Goal: Information Seeking & Learning: Check status

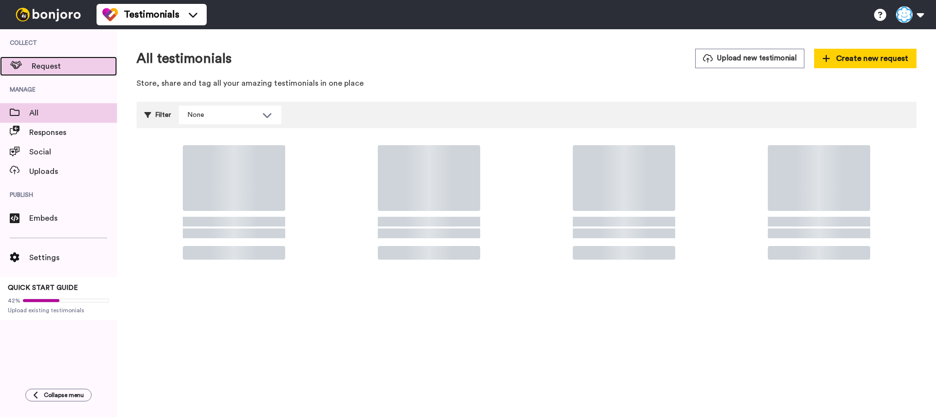
click at [70, 69] on span "Request" at bounding box center [74, 66] width 85 height 12
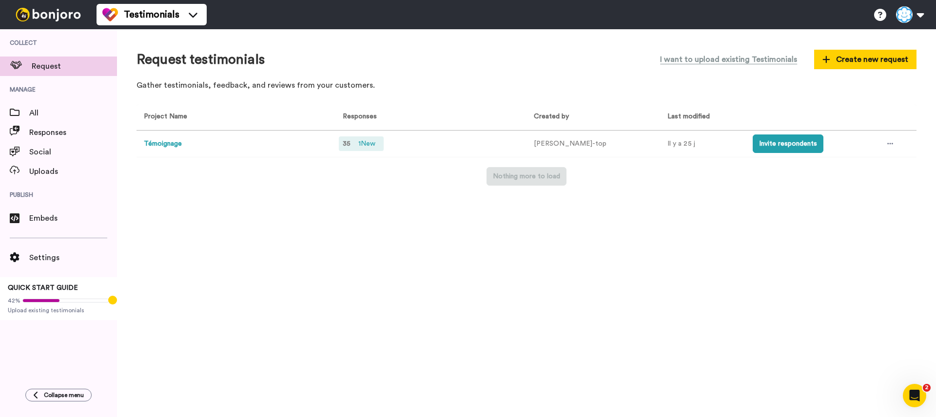
click at [372, 140] on span "1 New" at bounding box center [367, 143] width 25 height 11
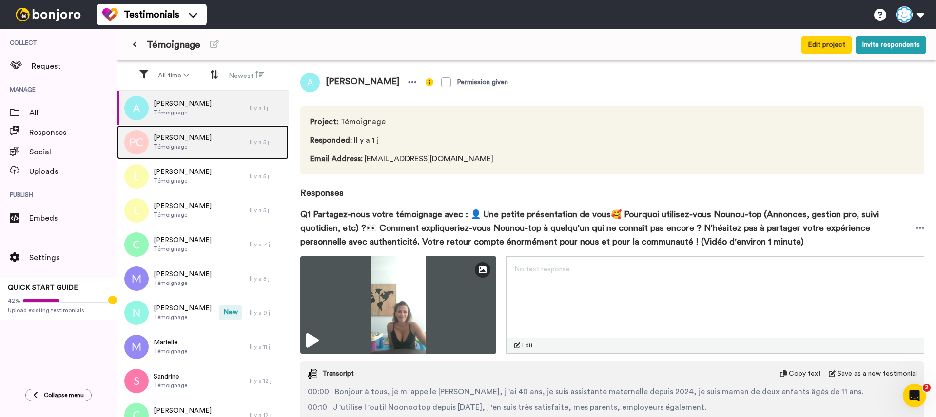
click at [204, 150] on div "Pichot Christine Témoignage" at bounding box center [183, 142] width 133 height 34
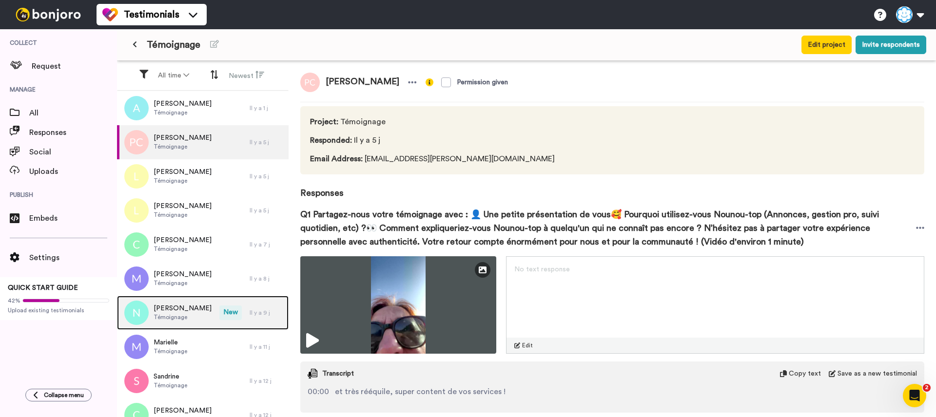
click at [213, 302] on div "Nadine Témoignage" at bounding box center [168, 313] width 102 height 34
